Goal: Information Seeking & Learning: Learn about a topic

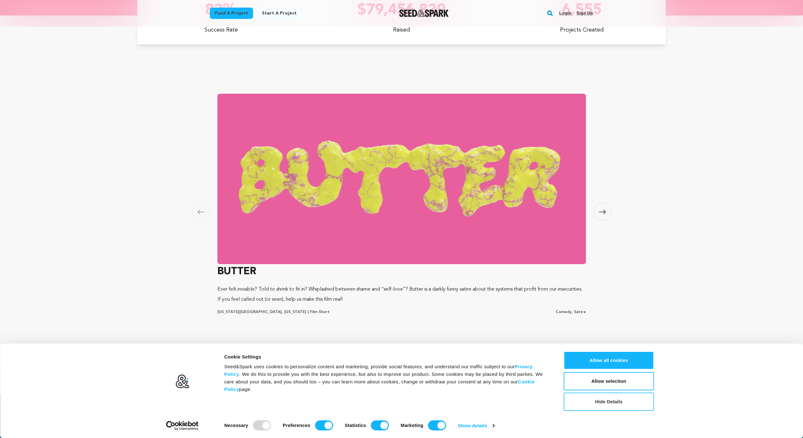
click at [634, 403] on button "Hide Details" at bounding box center [609, 401] width 90 height 18
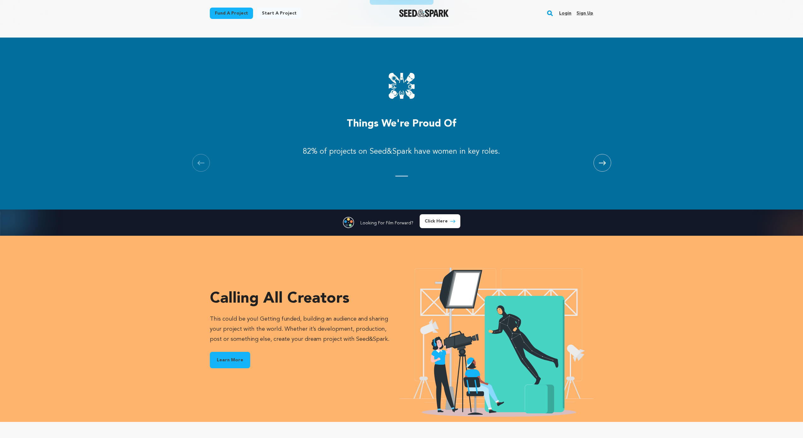
scroll to position [0, 219]
drag, startPoint x: 408, startPoint y: 150, endPoint x: 567, endPoint y: 167, distance: 159.5
click at [567, 167] on li "82% of projects on Seed&Spark have women in key roles." at bounding box center [401, 154] width 368 height 45
click at [564, 173] on li "82% of projects on Seed&Spark have women in key roles." at bounding box center [401, 154] width 368 height 45
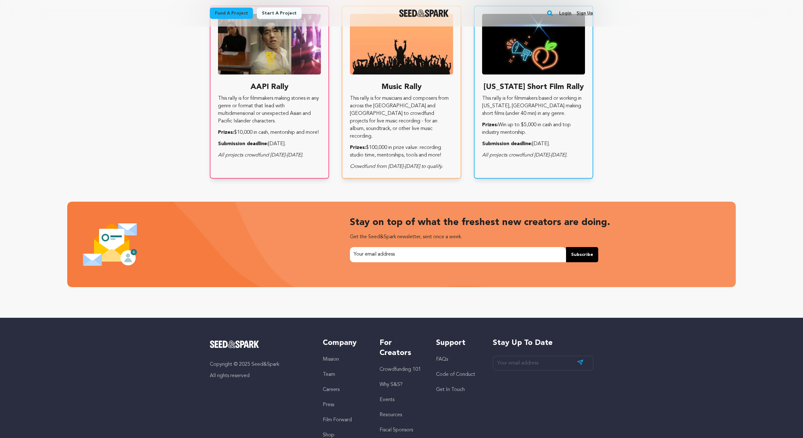
scroll to position [1195, 0]
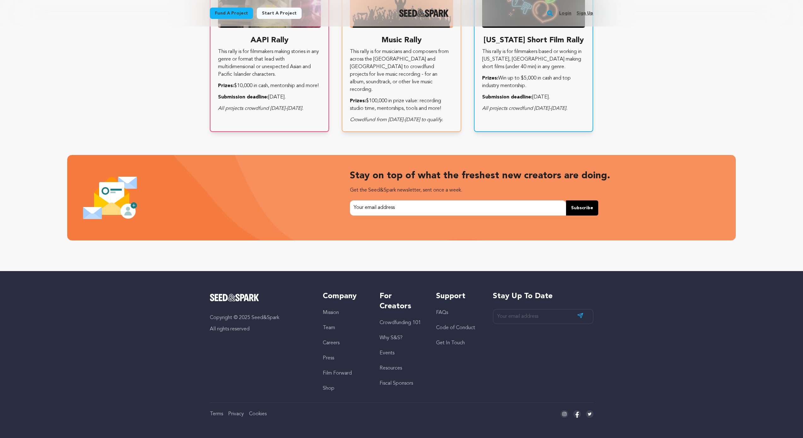
click at [332, 312] on link "Mission" at bounding box center [331, 312] width 16 height 5
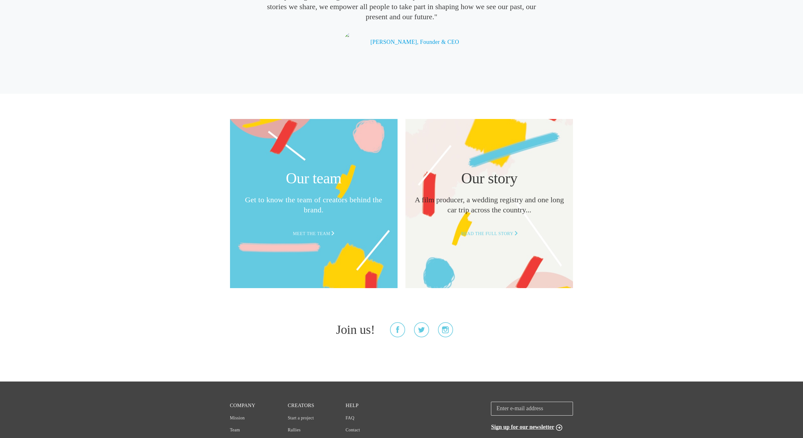
scroll to position [1482, 0]
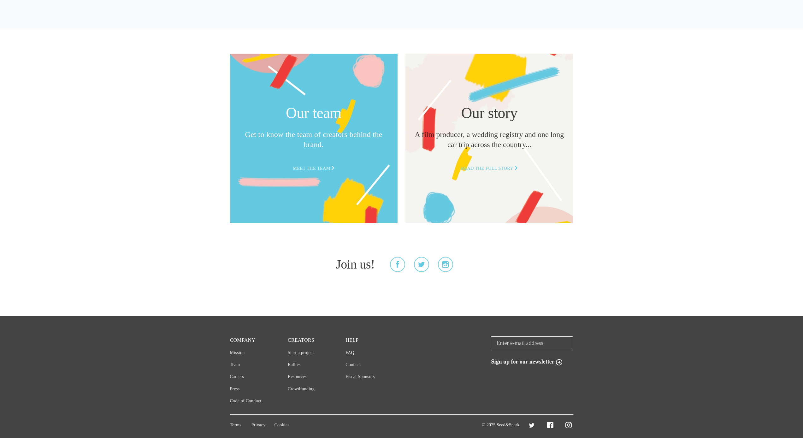
click at [348, 351] on link "FAQ" at bounding box center [349, 352] width 9 height 5
click at [303, 352] on link "Start a project" at bounding box center [301, 352] width 26 height 5
